Goal: Task Accomplishment & Management: Use online tool/utility

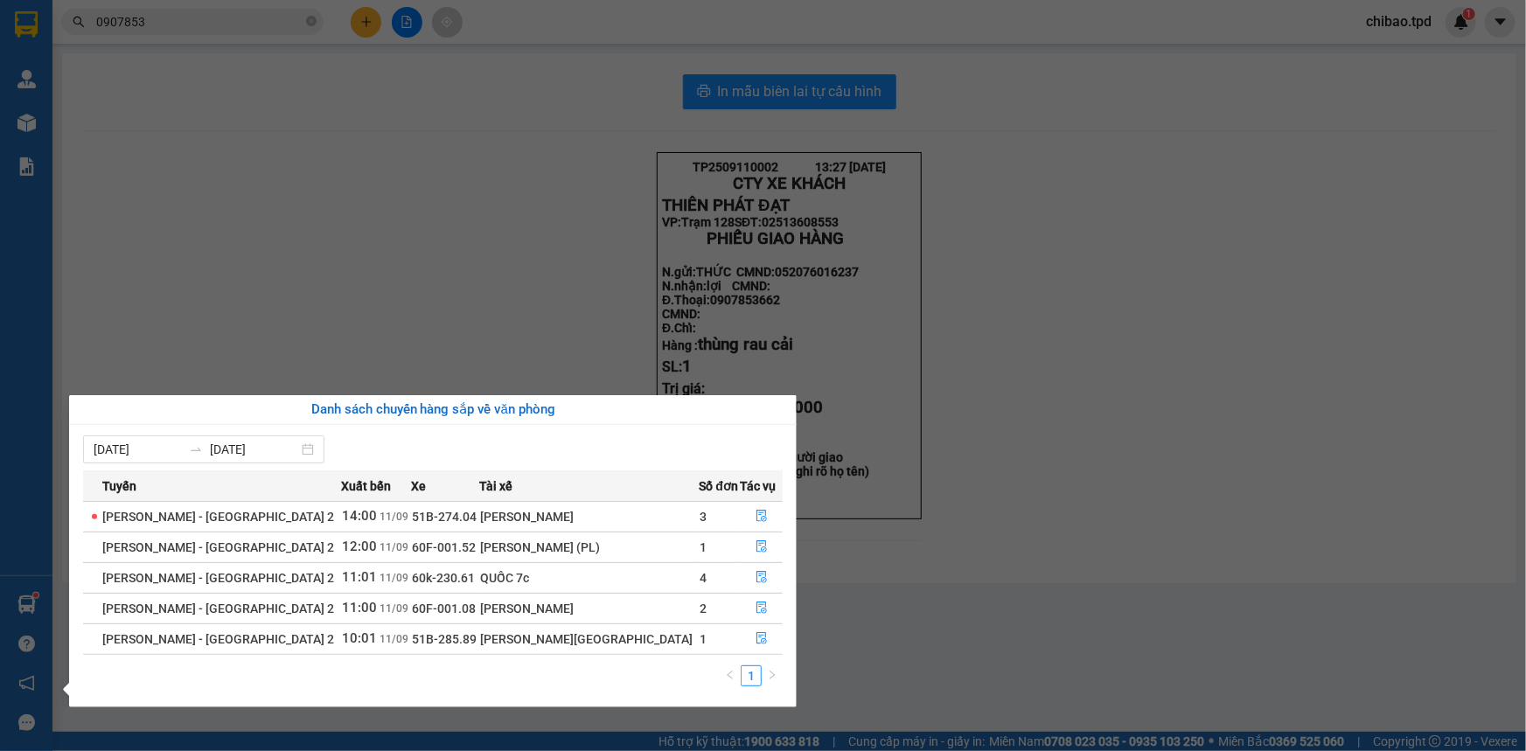
click at [625, 632] on div "[PERSON_NAME][GEOGRAPHIC_DATA]" at bounding box center [589, 639] width 218 height 19
click at [436, 643] on span "51B-285.89" at bounding box center [444, 639] width 65 height 14
click at [757, 633] on icon "file-done" at bounding box center [762, 638] width 10 height 12
click at [750, 639] on main "In mẫu biên lai tự cấu hình TP2509110002 13:27 [DATE] CTY XE KHÁCH THIÊN PHÁT …" at bounding box center [763, 366] width 1526 height 732
click at [751, 644] on main "In mẫu biên lai tự cấu hình TP2509110002 13:27 [DATE] CTY XE KHÁCH THIÊN PHÁT …" at bounding box center [763, 366] width 1526 height 732
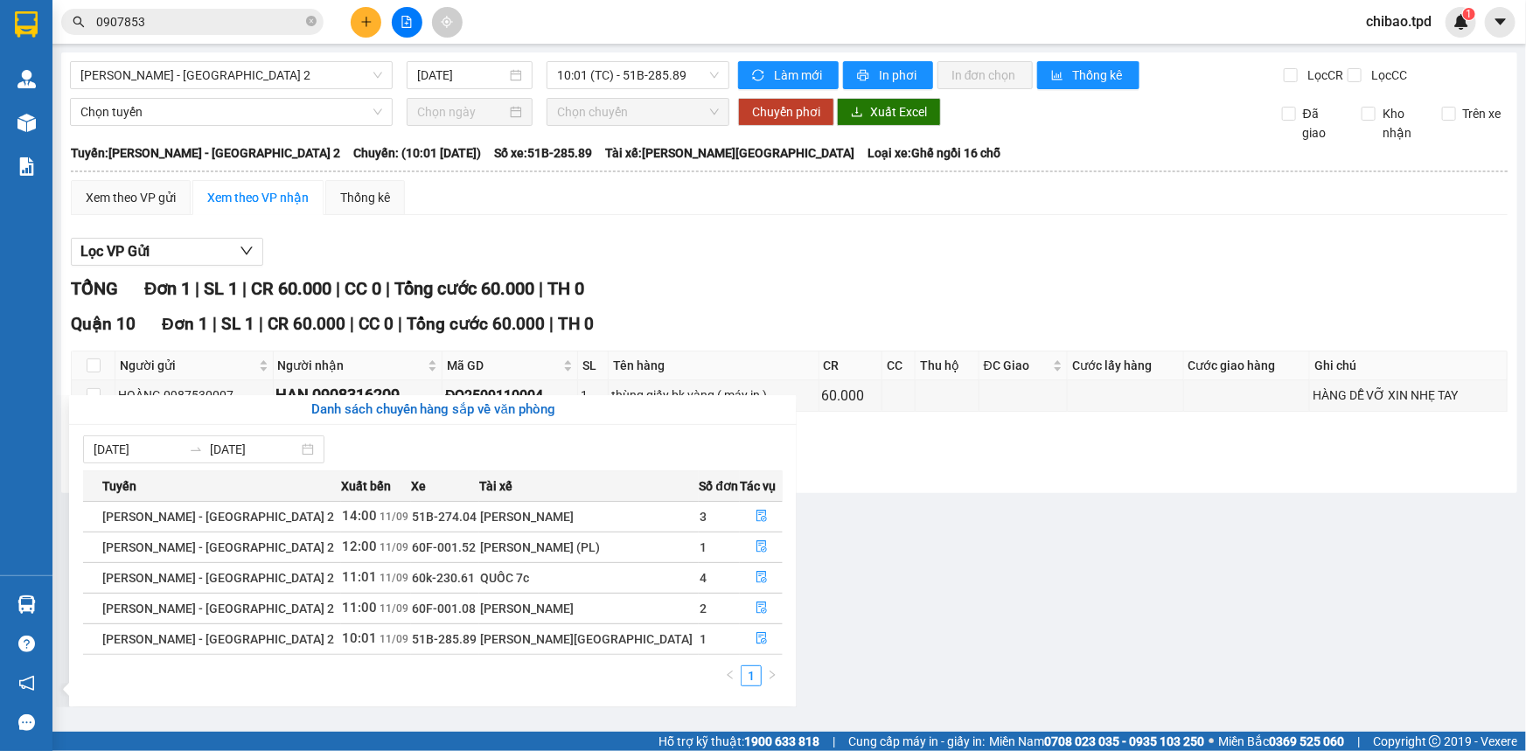
click at [751, 644] on main "[PERSON_NAME] - [GEOGRAPHIC_DATA] 2 [DATE] 10:01 (TC) - 51B-285.89 Làm mới In p…" at bounding box center [763, 366] width 1526 height 732
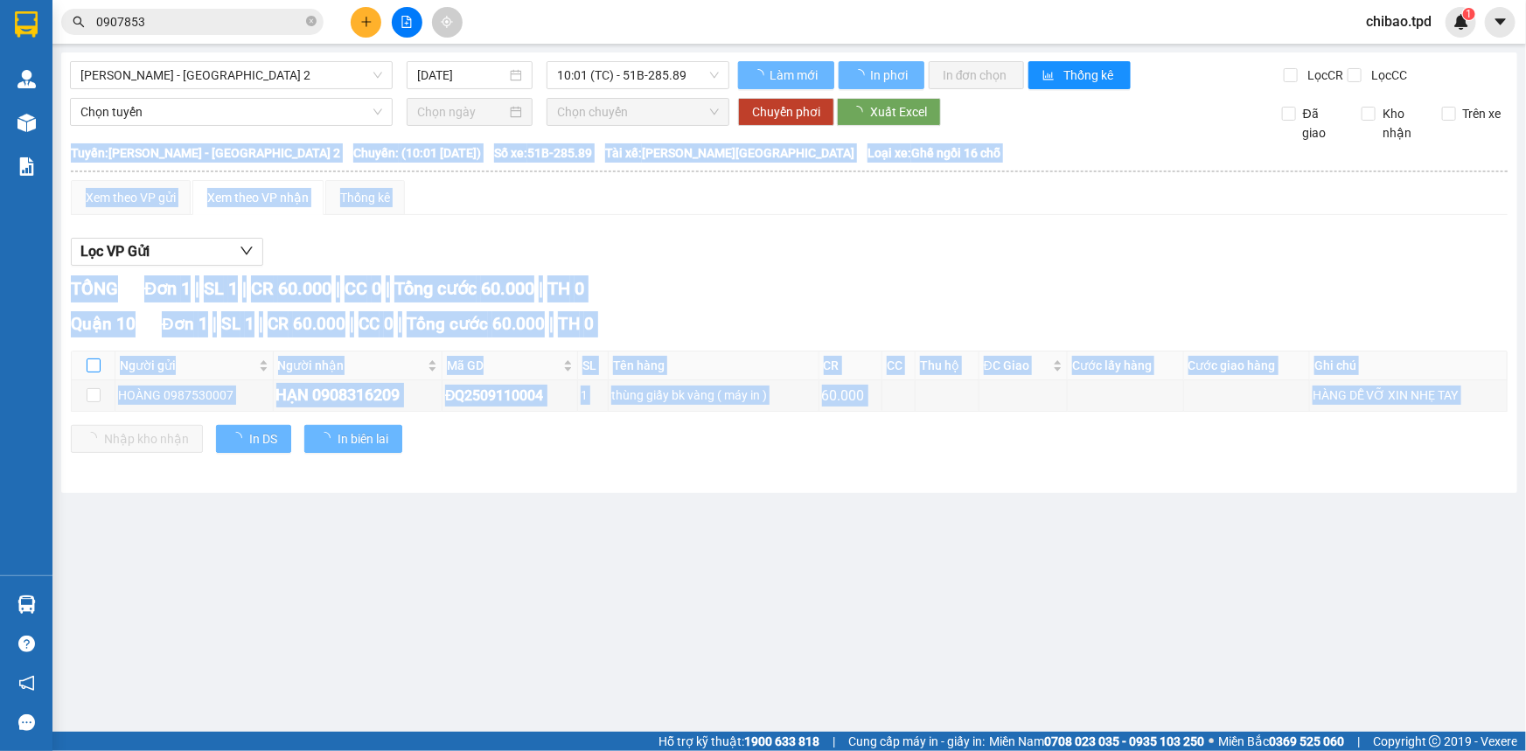
click at [87, 364] on input "checkbox" at bounding box center [94, 366] width 14 height 14
checkbox input "true"
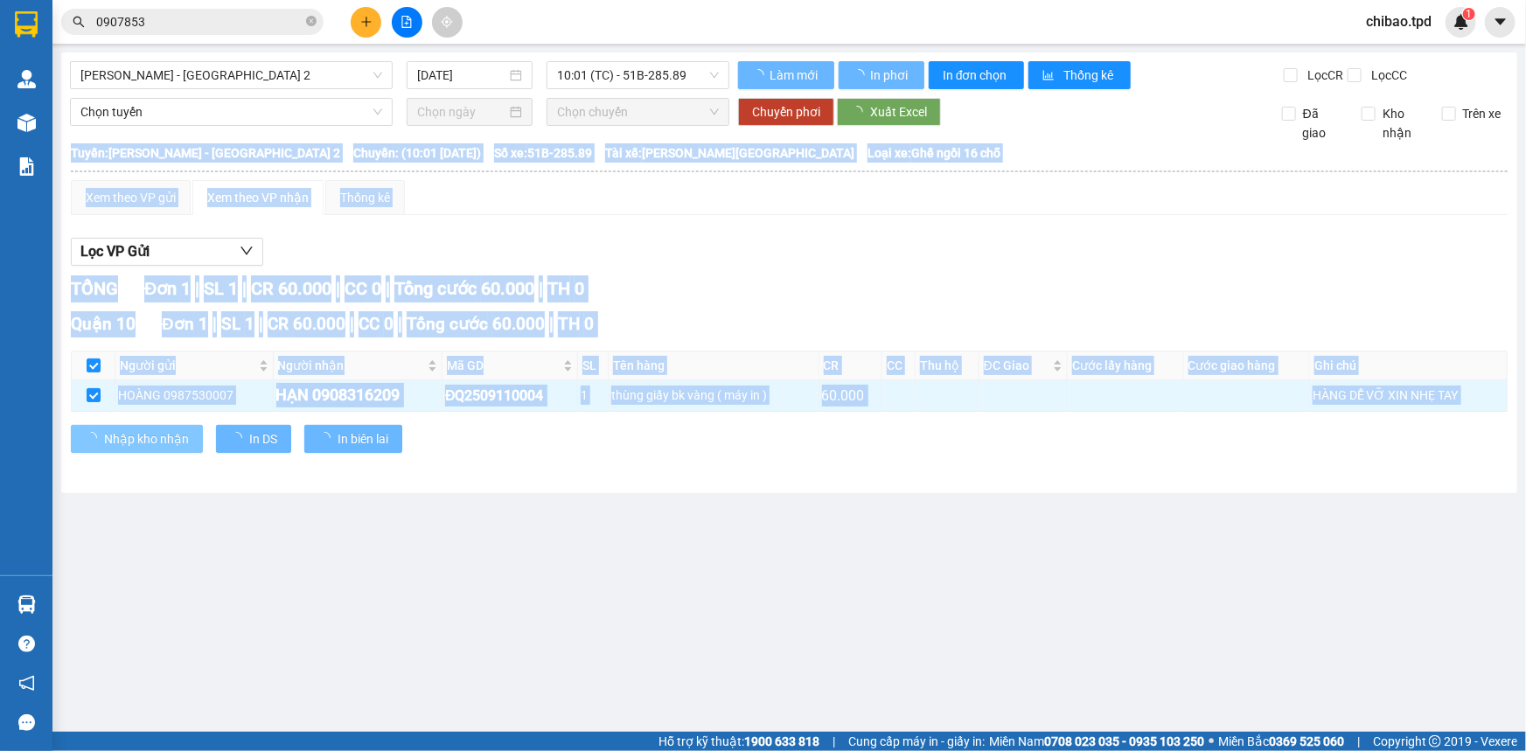
click at [140, 433] on span "Nhập kho nhận" at bounding box center [146, 438] width 85 height 19
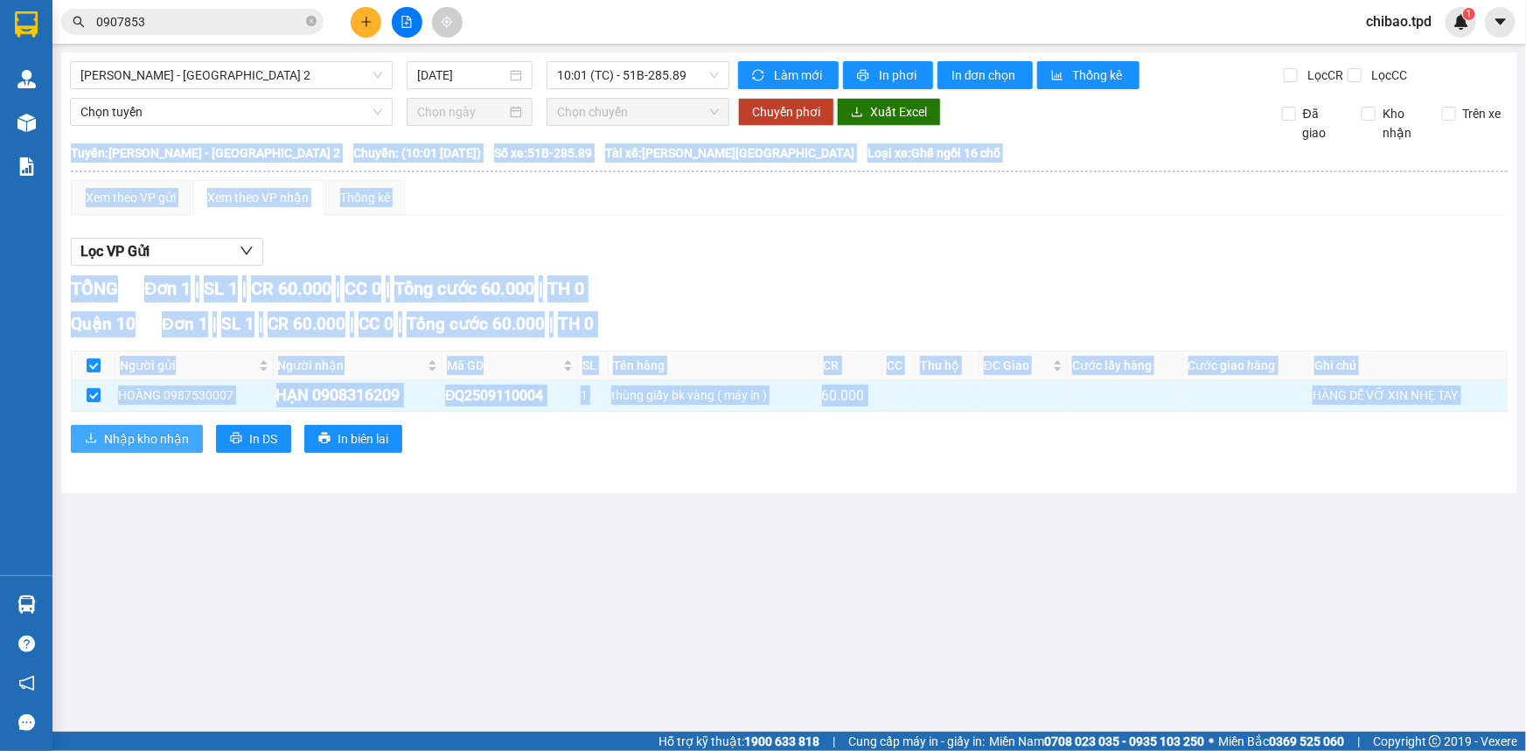
click at [155, 449] on button "Nhập kho nhận" at bounding box center [137, 439] width 132 height 28
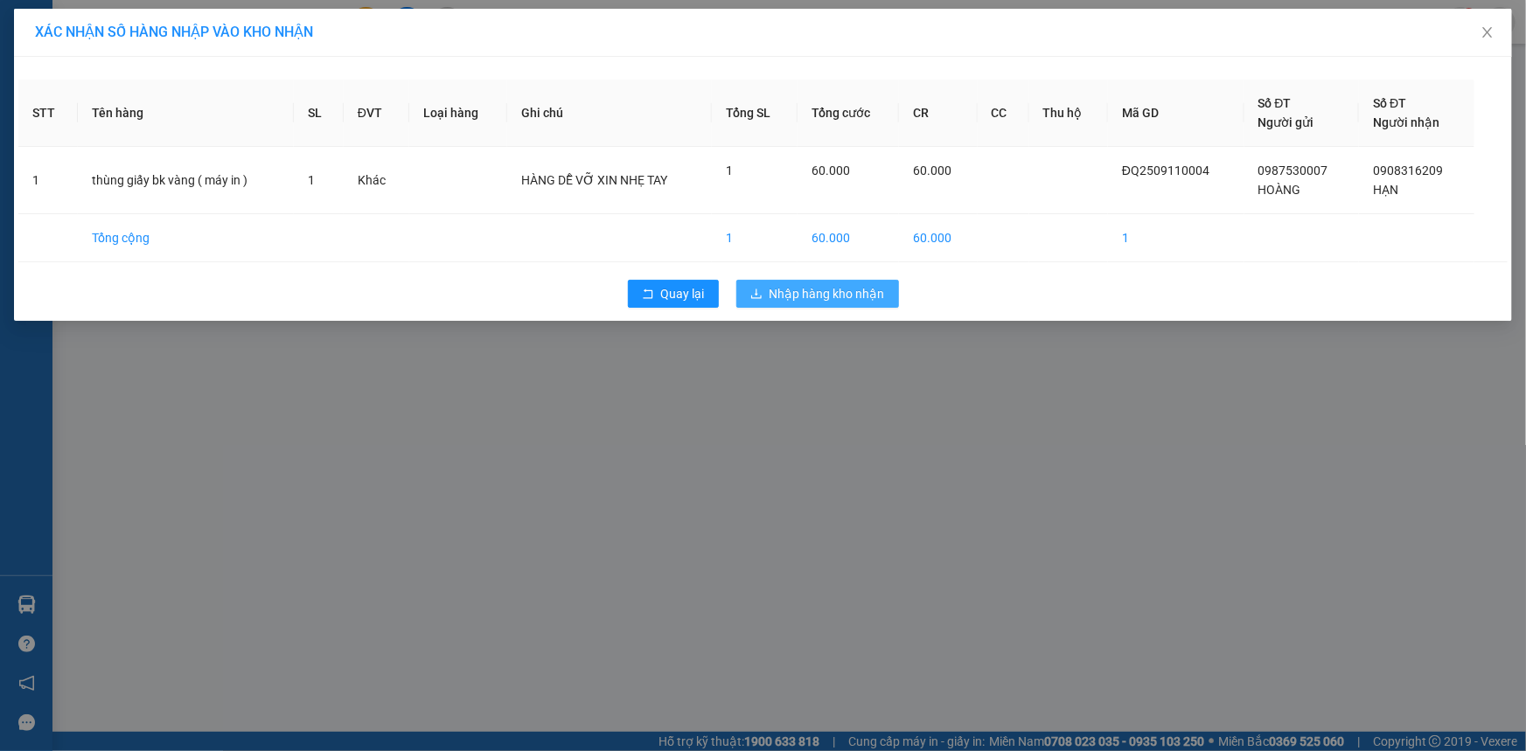
click at [814, 297] on span "Nhập hàng kho nhận" at bounding box center [827, 293] width 115 height 19
